Goal: Find contact information: Obtain details needed to contact an individual or organization

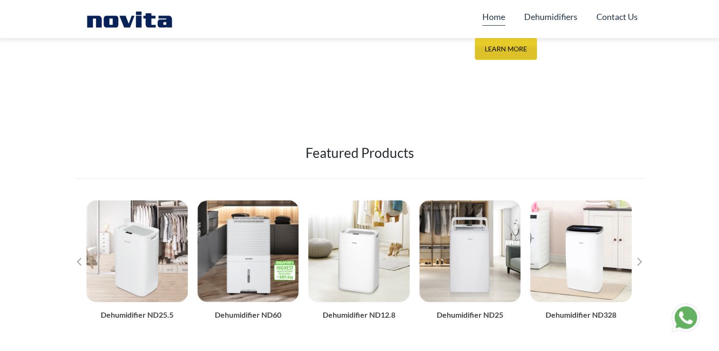
scroll to position [380, 0]
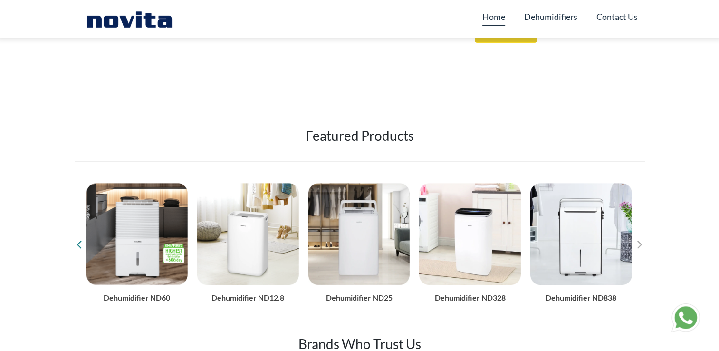
click at [78, 247] on icon "Previous slide" at bounding box center [79, 243] width 5 height 13
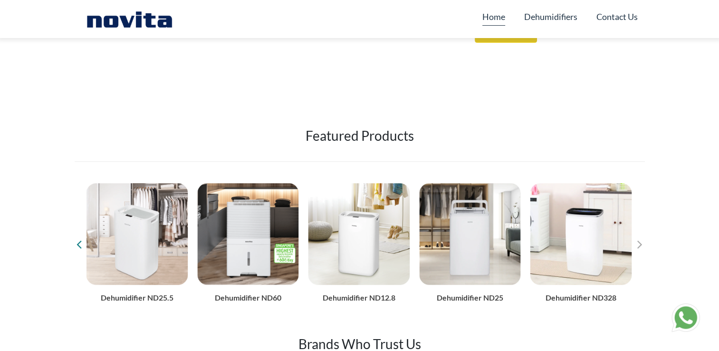
click at [77, 246] on icon "Previous slide" at bounding box center [79, 243] width 5 height 13
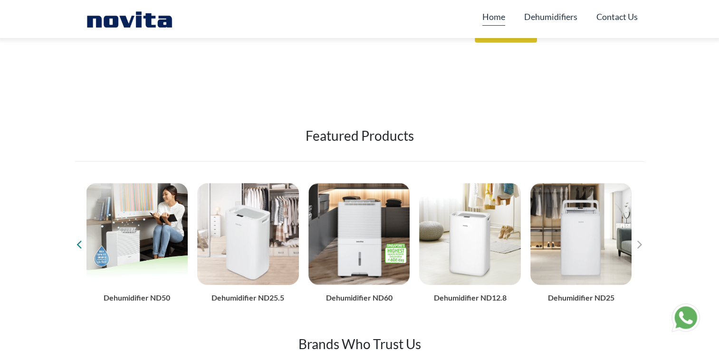
click at [80, 241] on icon "Previous slide" at bounding box center [79, 243] width 5 height 13
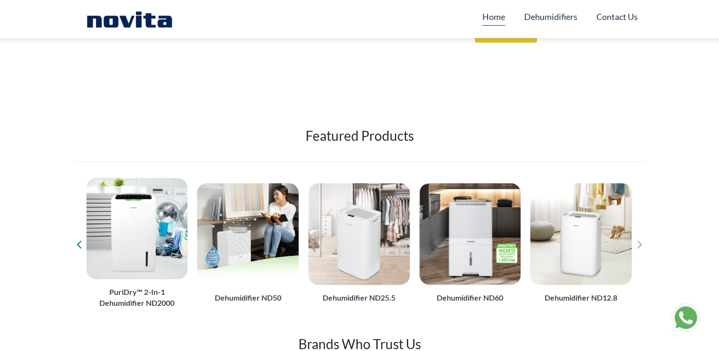
click at [80, 240] on icon "Previous slide" at bounding box center [79, 243] width 5 height 13
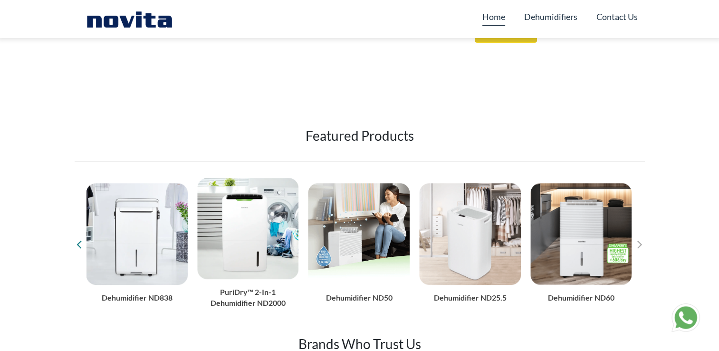
click at [80, 240] on icon "Previous slide" at bounding box center [79, 243] width 5 height 13
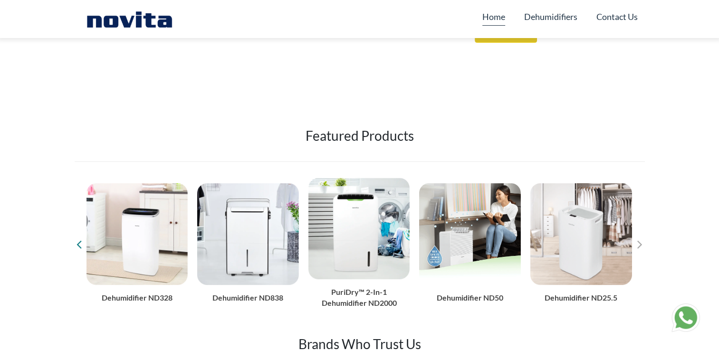
click at [80, 240] on icon "Previous slide" at bounding box center [79, 243] width 5 height 13
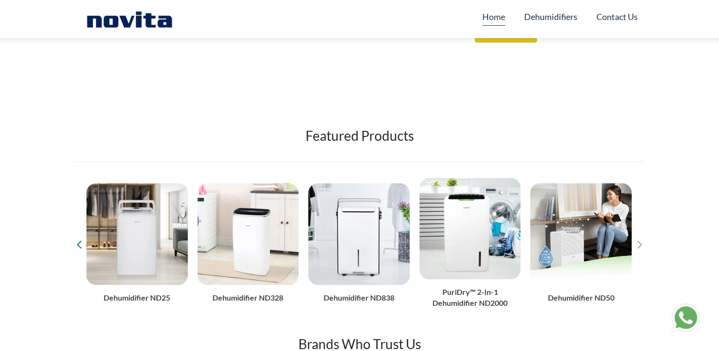
click at [80, 240] on icon "Previous slide" at bounding box center [79, 243] width 5 height 13
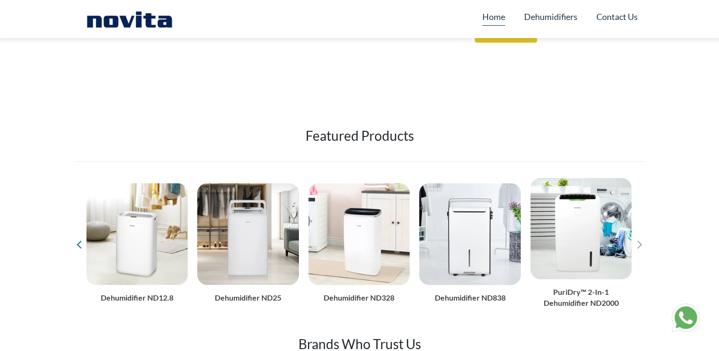
click at [78, 237] on icon "Previous slide" at bounding box center [79, 243] width 5 height 13
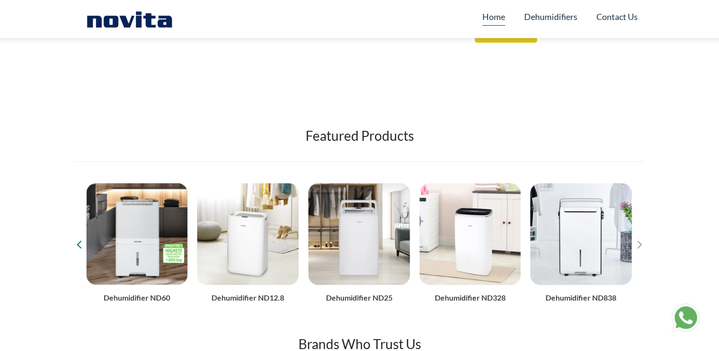
click at [78, 237] on icon "Previous slide" at bounding box center [79, 243] width 5 height 13
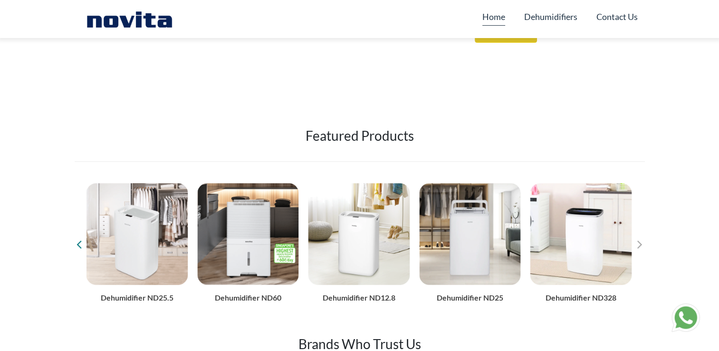
click at [78, 237] on icon "Previous slide" at bounding box center [79, 243] width 5 height 13
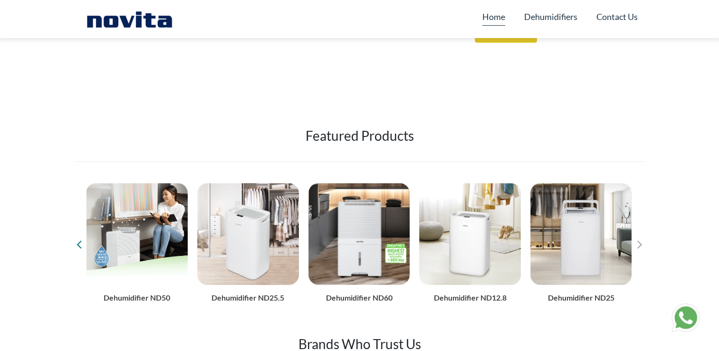
click at [78, 237] on icon "Previous slide" at bounding box center [79, 243] width 5 height 13
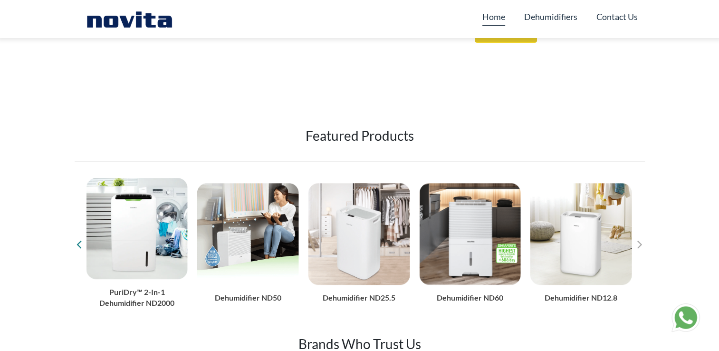
click at [78, 237] on icon "Previous slide" at bounding box center [79, 243] width 5 height 13
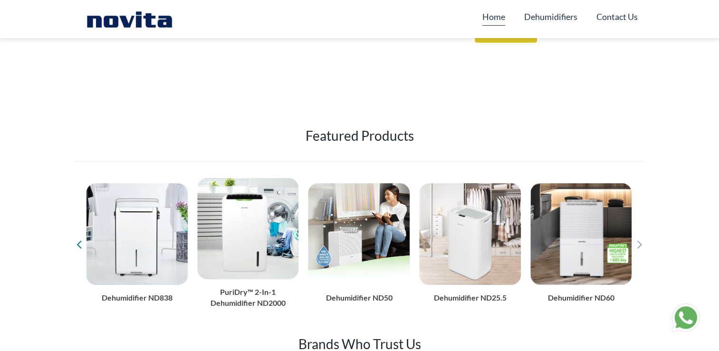
click at [78, 237] on icon "Previous slide" at bounding box center [79, 243] width 5 height 13
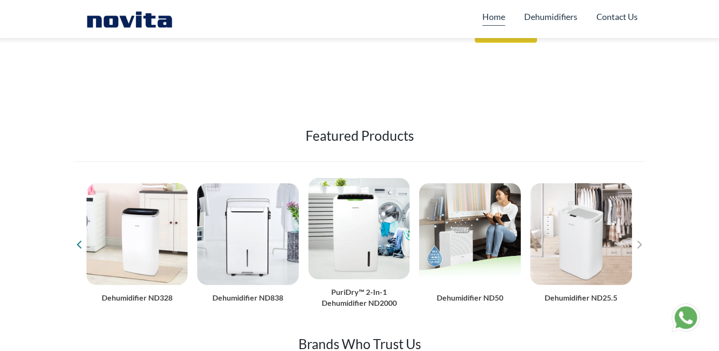
click at [78, 237] on icon "Previous slide" at bounding box center [79, 243] width 5 height 13
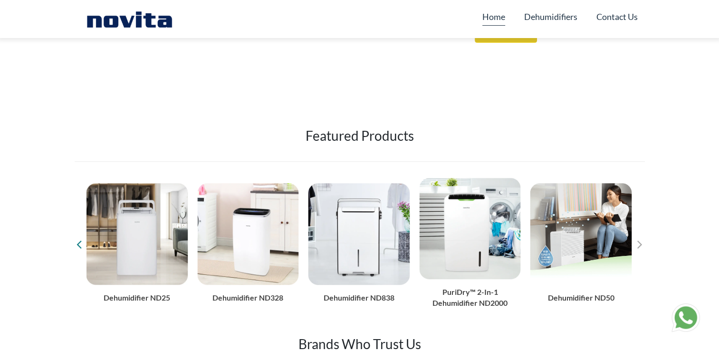
click at [78, 239] on icon "Previous slide" at bounding box center [79, 243] width 5 height 13
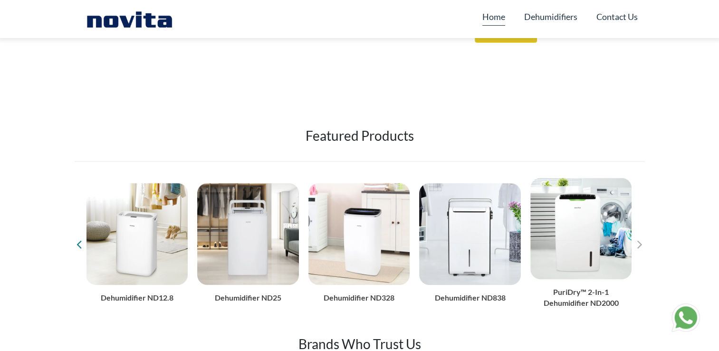
click at [78, 239] on icon "Previous slide" at bounding box center [79, 243] width 5 height 13
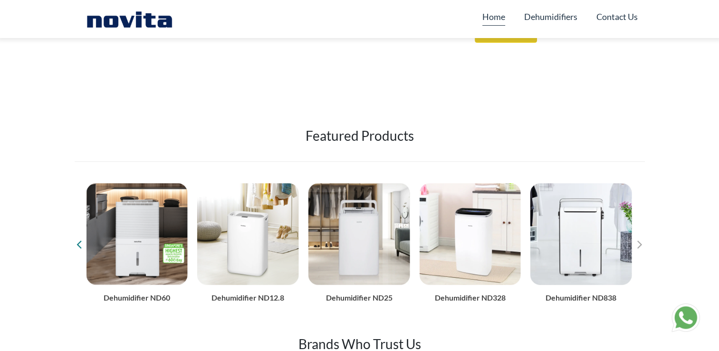
click at [78, 239] on icon "Previous slide" at bounding box center [79, 243] width 5 height 13
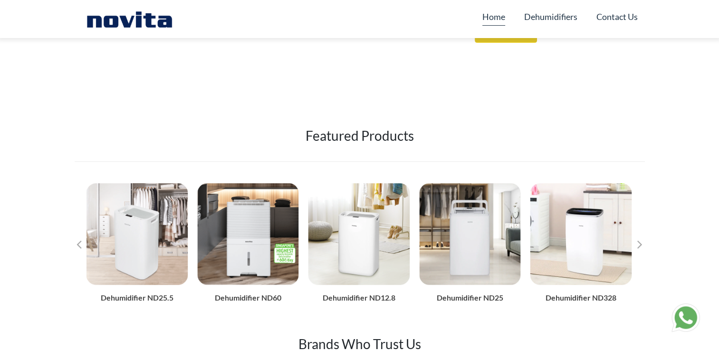
click at [689, 321] on link at bounding box center [685, 317] width 29 height 29
click at [640, 244] on icon "Next slide" at bounding box center [639, 243] width 5 height 13
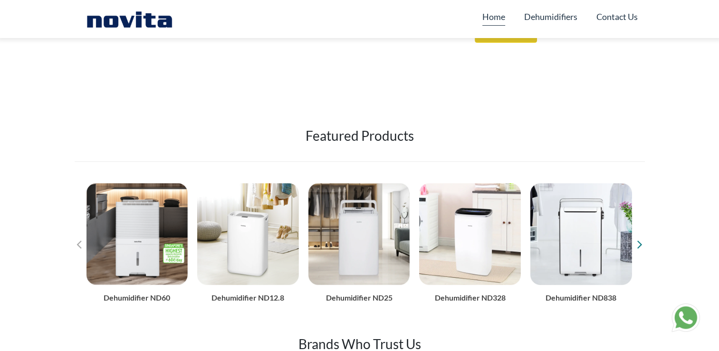
click at [640, 244] on icon "Next slide" at bounding box center [639, 243] width 5 height 13
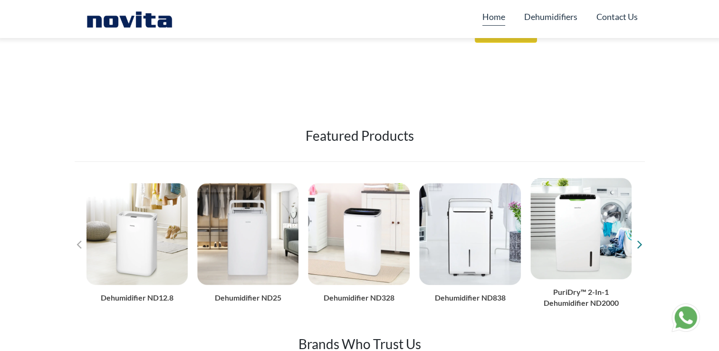
click at [640, 244] on icon "Next slide" at bounding box center [639, 243] width 5 height 13
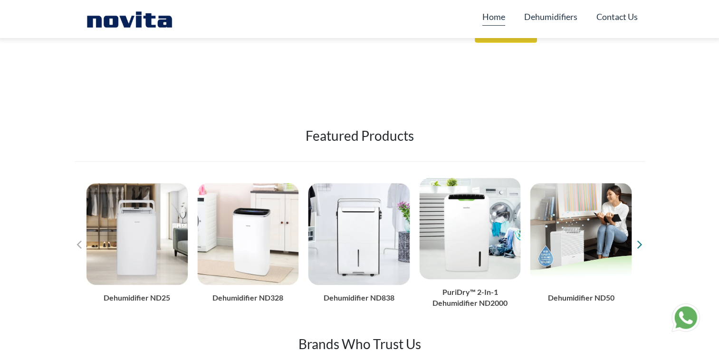
click at [640, 244] on icon "Next slide" at bounding box center [639, 243] width 5 height 13
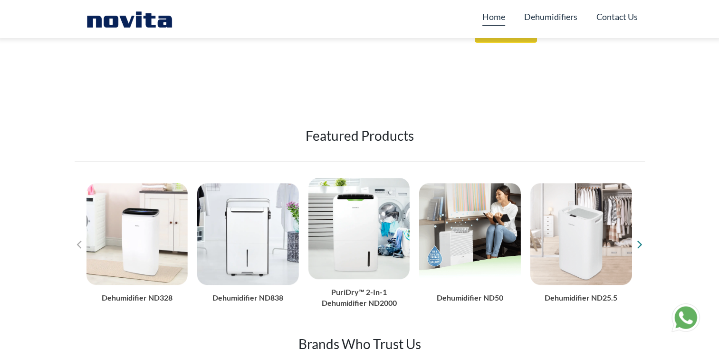
click at [640, 244] on icon "Next slide" at bounding box center [639, 243] width 5 height 13
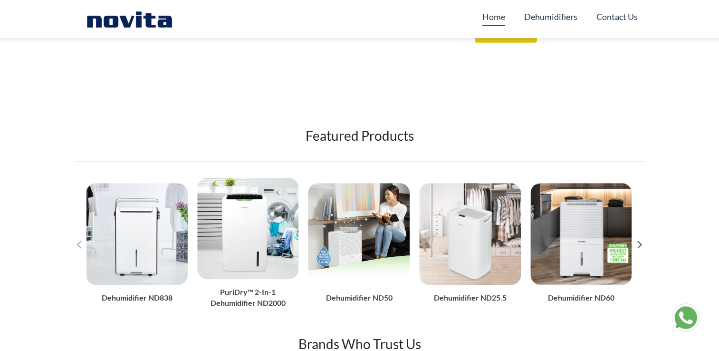
click at [640, 244] on icon "Next slide" at bounding box center [639, 243] width 5 height 13
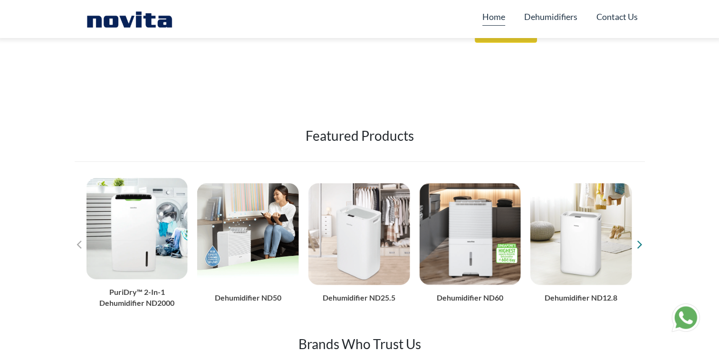
click at [640, 244] on icon "Next slide" at bounding box center [639, 243] width 5 height 13
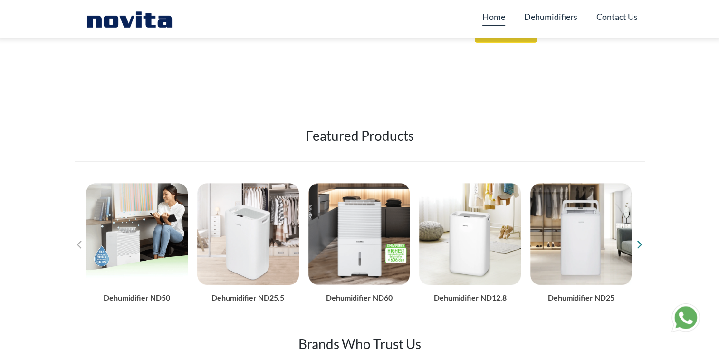
click at [640, 244] on icon "Next slide" at bounding box center [639, 243] width 5 height 13
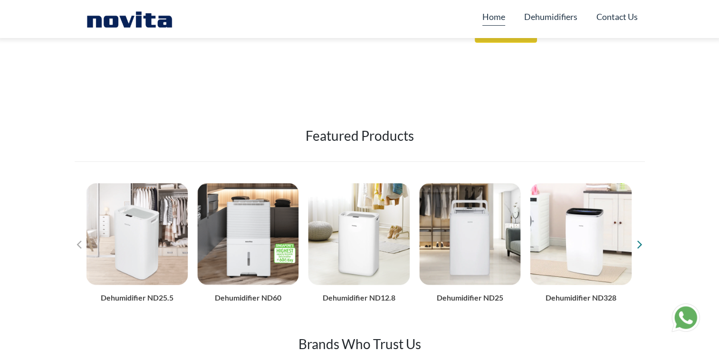
click at [640, 244] on icon "Next slide" at bounding box center [639, 243] width 5 height 13
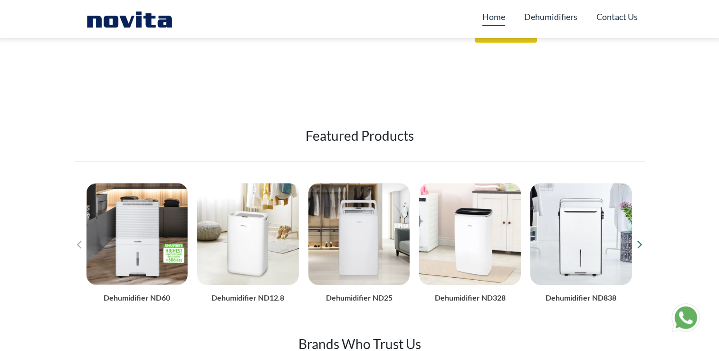
click at [640, 244] on icon "Next slide" at bounding box center [639, 243] width 5 height 13
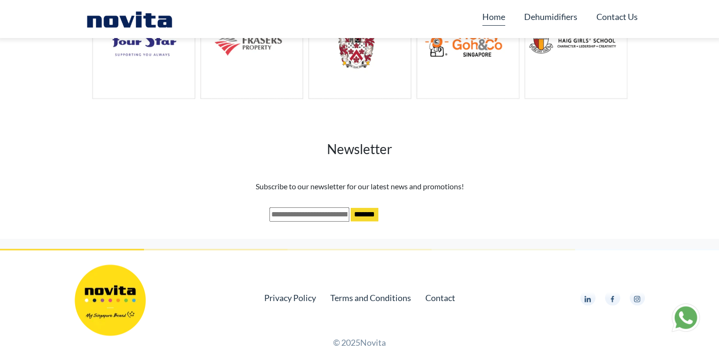
scroll to position [893, 0]
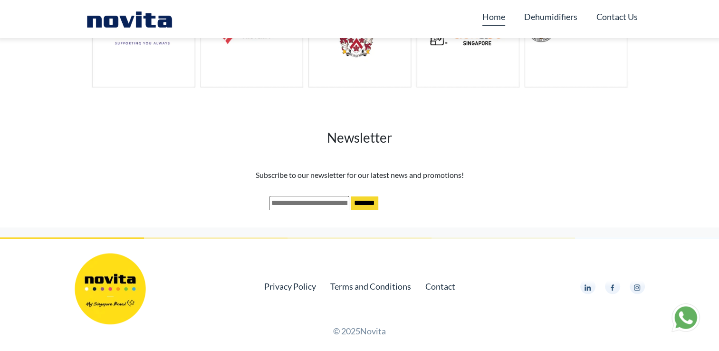
click at [292, 202] on input "email" at bounding box center [309, 203] width 80 height 14
type input "**********"
click at [369, 201] on input "*******" at bounding box center [365, 202] width 28 height 13
click at [370, 201] on input "*******" at bounding box center [365, 202] width 28 height 13
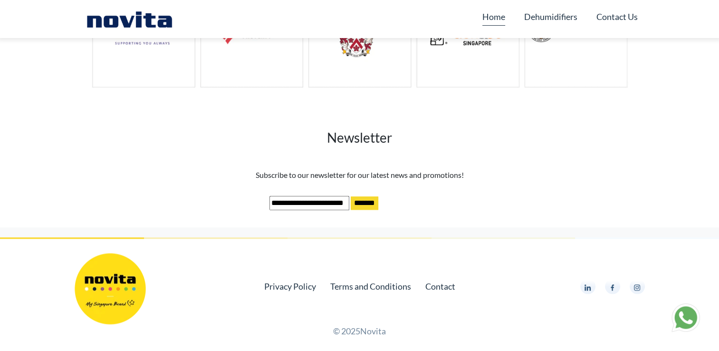
click at [370, 201] on input "*******" at bounding box center [365, 202] width 28 height 13
click at [587, 284] on img at bounding box center [587, 287] width 6 height 6
click at [614, 288] on img at bounding box center [612, 287] width 6 height 6
click at [635, 284] on img at bounding box center [637, 287] width 6 height 6
click at [443, 286] on link "Contact" at bounding box center [440, 285] width 30 height 13
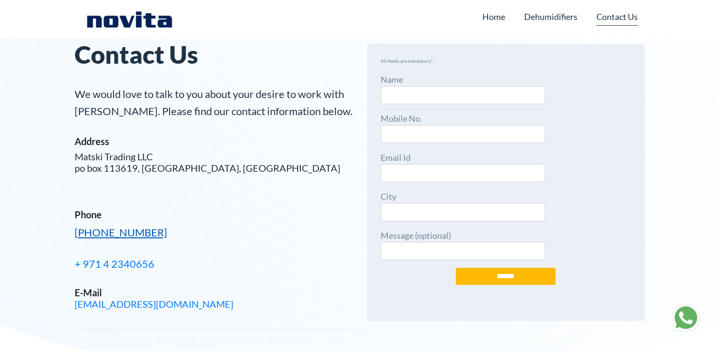
click at [108, 229] on link "[PHONE_NUMBER]" at bounding box center [121, 232] width 93 height 13
click at [0, 223] on html "Skip to content Home Dehumidifiers Contact Us Contact Us We would love to talk …" at bounding box center [359, 253] width 719 height 506
click at [549, 12] on link "Dehumidifiers" at bounding box center [550, 17] width 53 height 18
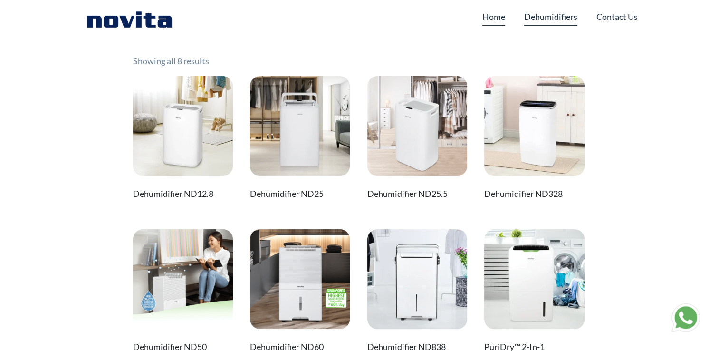
click at [491, 14] on link "Home" at bounding box center [493, 17] width 23 height 18
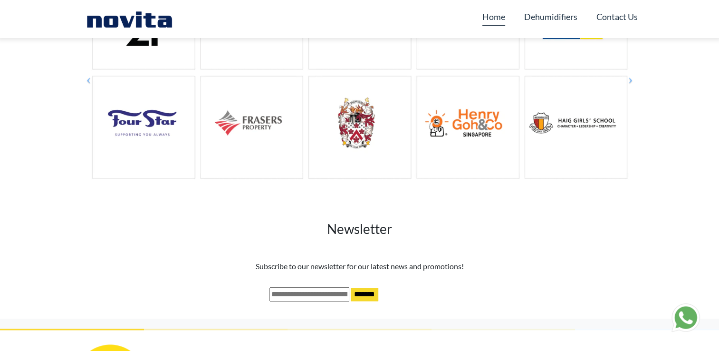
scroll to position [893, 0]
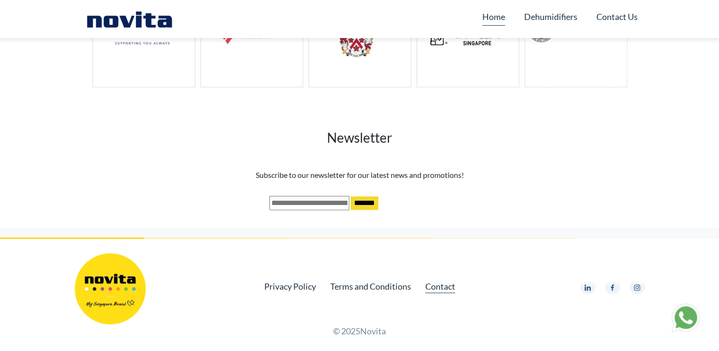
click at [445, 288] on link "Contact" at bounding box center [440, 285] width 30 height 13
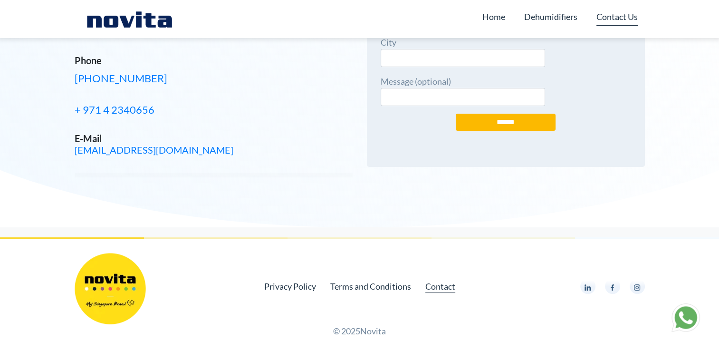
scroll to position [154, 0]
